Goal: Task Accomplishment & Management: Manage account settings

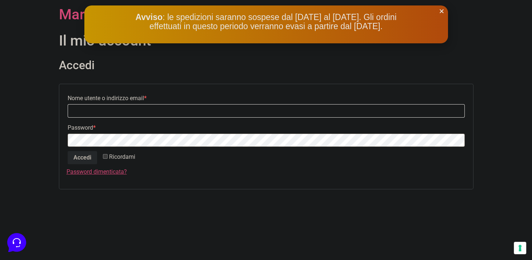
click at [104, 114] on input "Nome utente o indirizzo email * Richiesto" at bounding box center [266, 110] width 397 height 13
type input "[PERSON_NAME][EMAIL_ADDRESS][DOMAIN_NAME]"
click at [90, 156] on button "Accedi" at bounding box center [82, 157] width 29 height 13
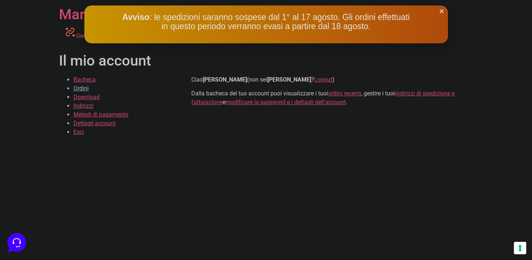
click at [85, 89] on link "Ordini" at bounding box center [80, 88] width 15 height 7
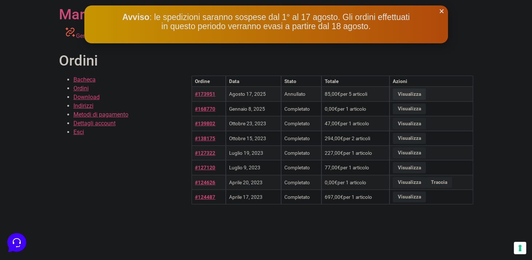
click at [404, 93] on link "Visualizza" at bounding box center [409, 93] width 33 height 11
